Goal: Check status

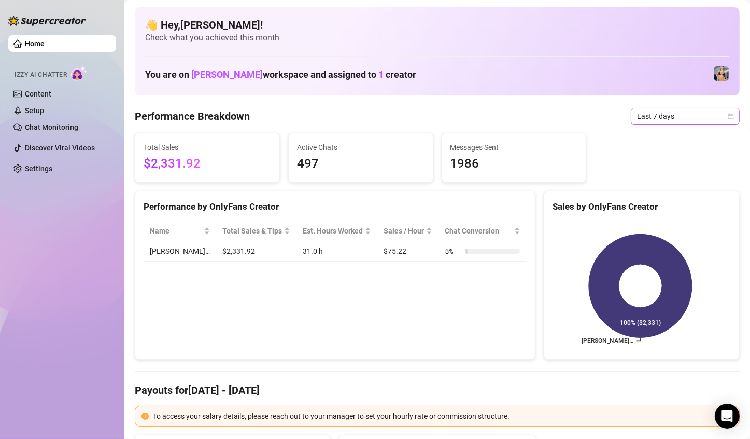
click at [729, 119] on div "Last 7 days" at bounding box center [685, 116] width 109 height 17
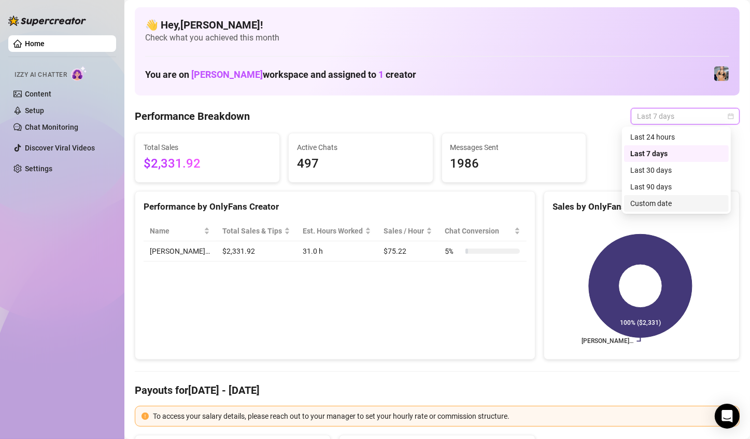
click at [678, 203] on div "Custom date" at bounding box center [676, 203] width 92 height 11
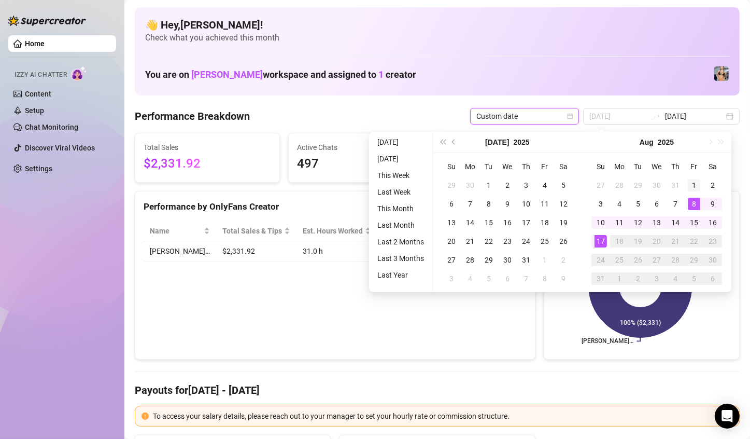
type input "2025-08-01"
click at [696, 185] on div "1" at bounding box center [694, 185] width 12 height 12
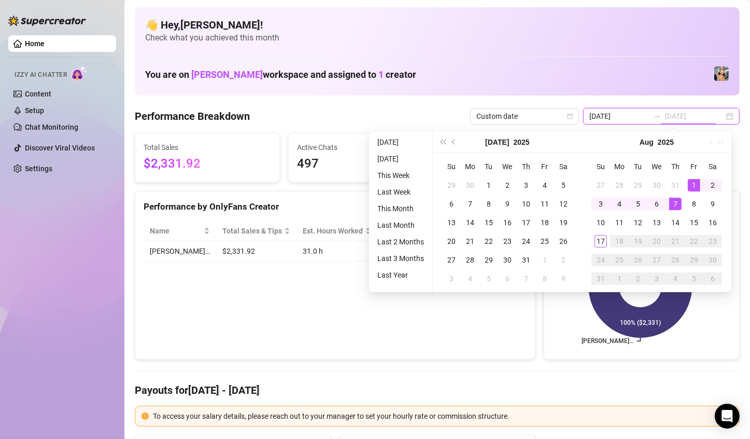
type input "2025-08-17"
click at [603, 242] on div "17" at bounding box center [601, 241] width 12 height 12
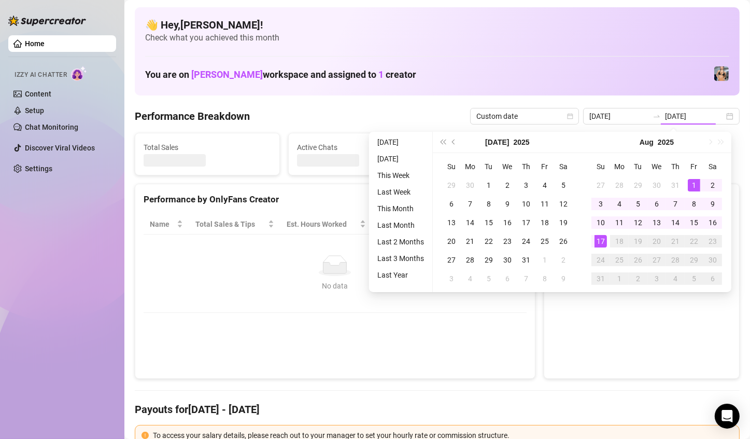
type input "2025-08-01"
